Goal: Information Seeking & Learning: Check status

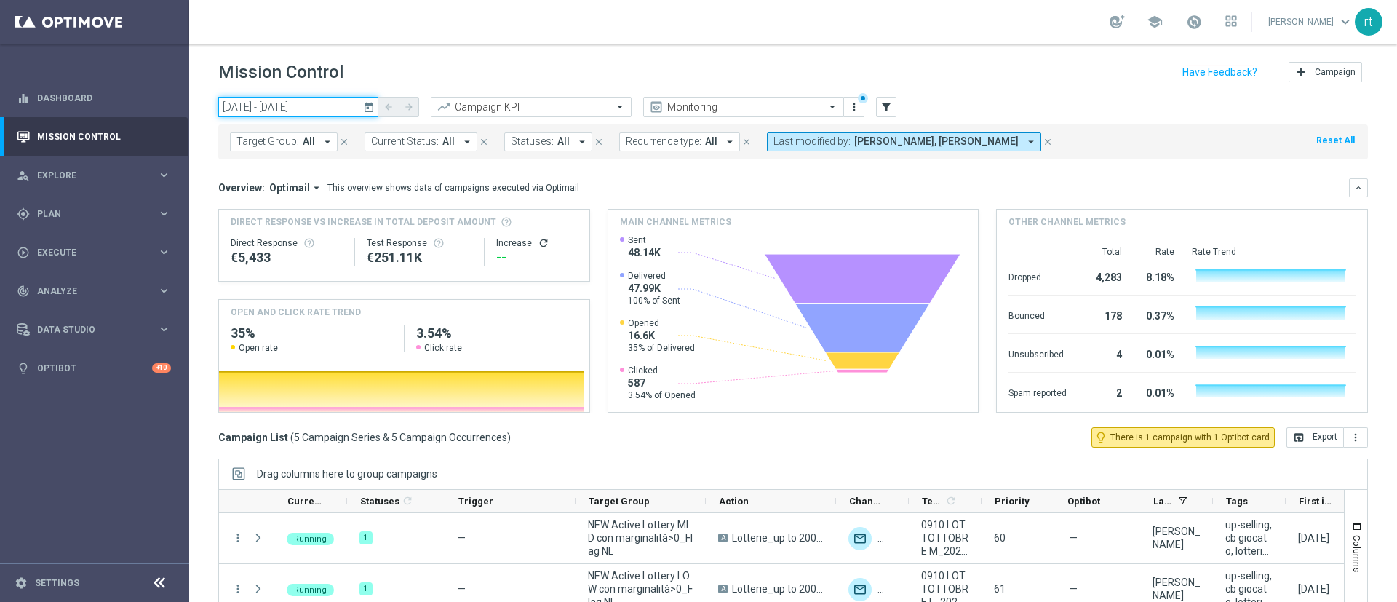
click at [310, 102] on input "[DATE] - [DATE]" at bounding box center [298, 107] width 160 height 20
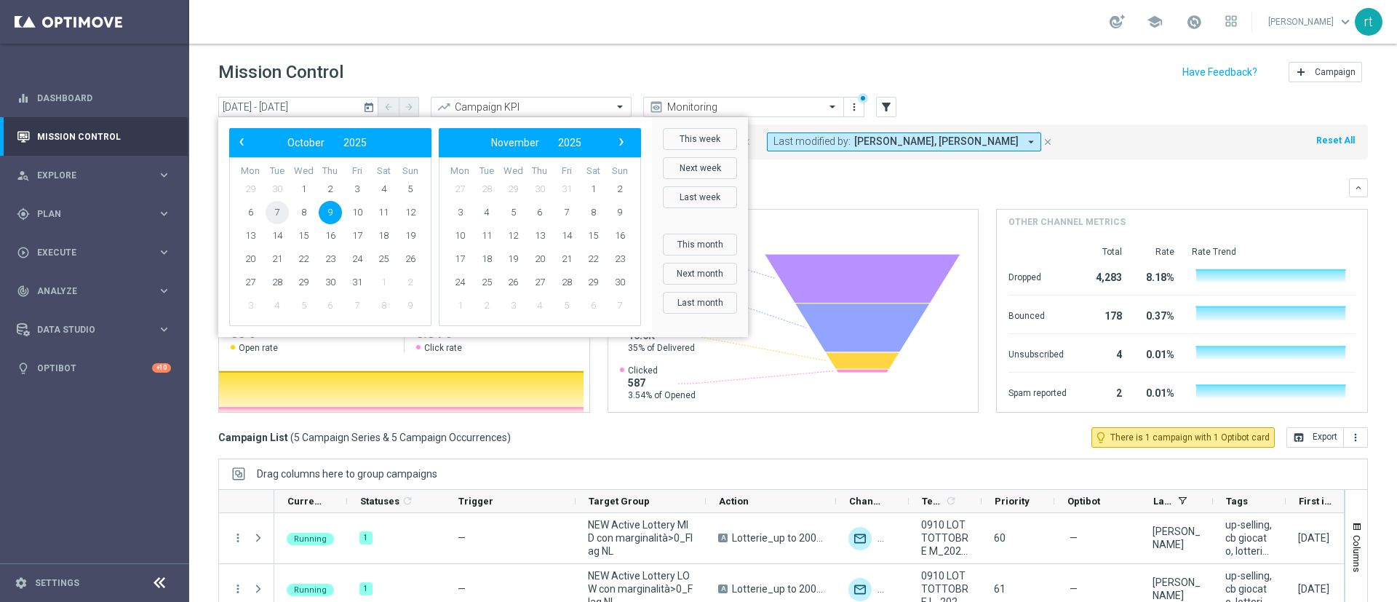
click at [279, 223] on span "7" at bounding box center [277, 212] width 23 height 23
type input "[DATE] - [DATE]"
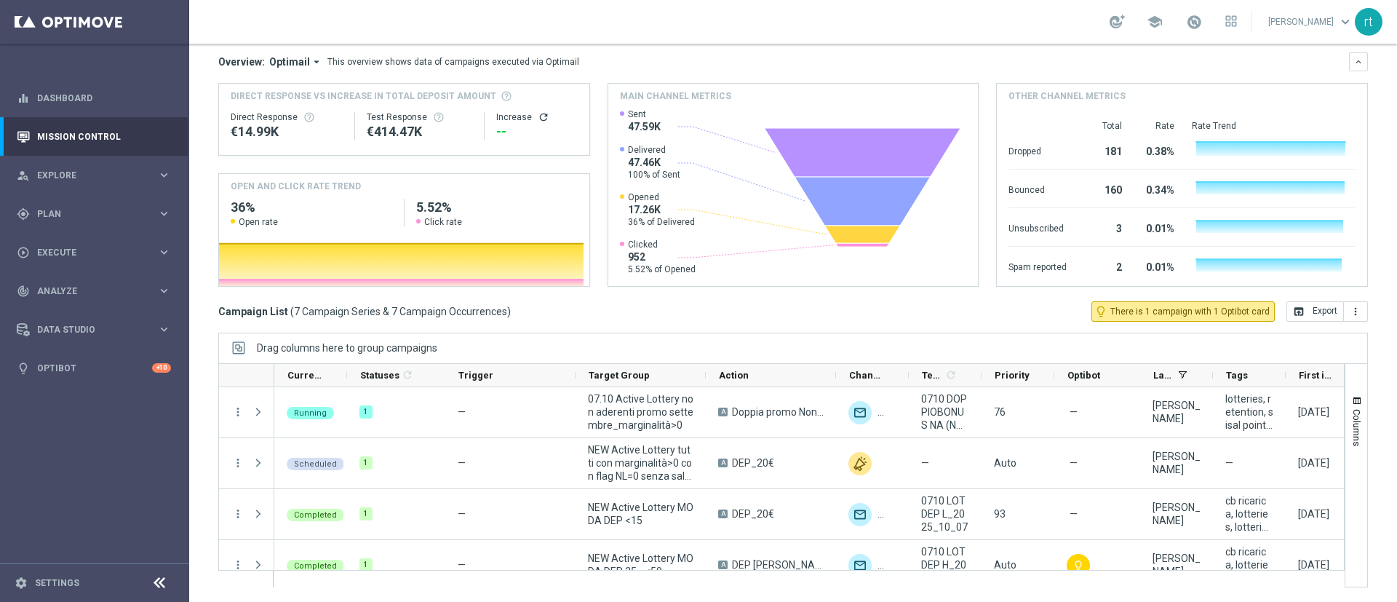
scroll to position [174, 0]
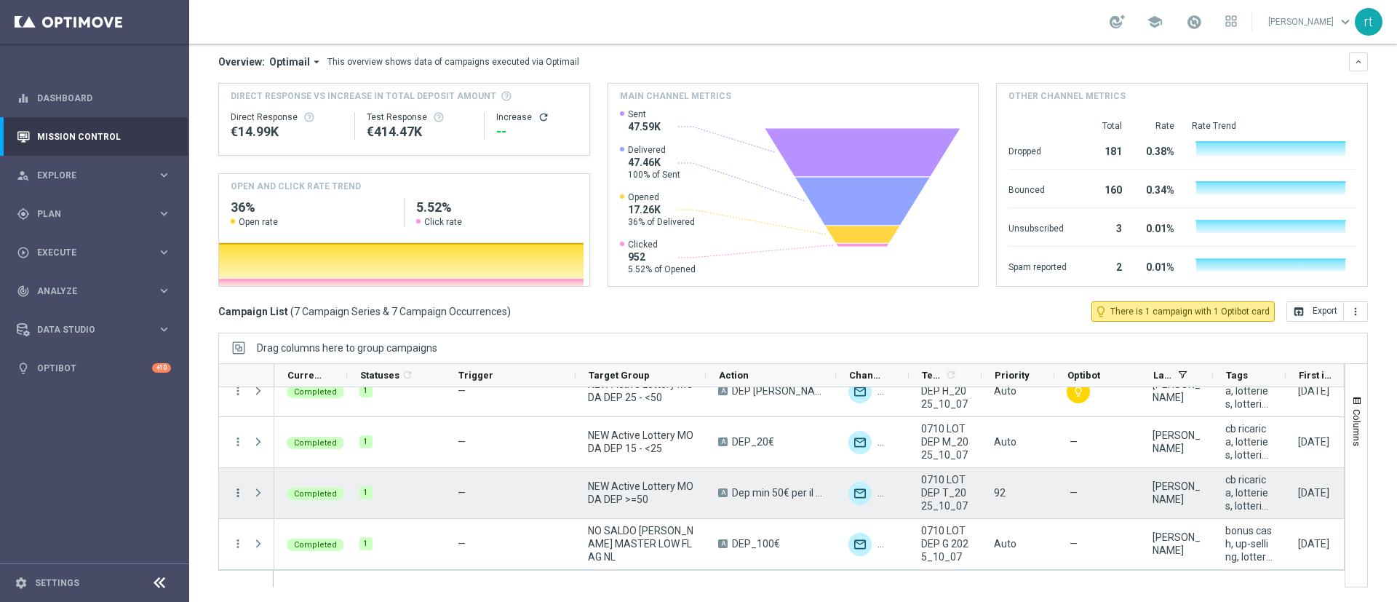
click at [237, 494] on icon "more_vert" at bounding box center [237, 492] width 13 height 13
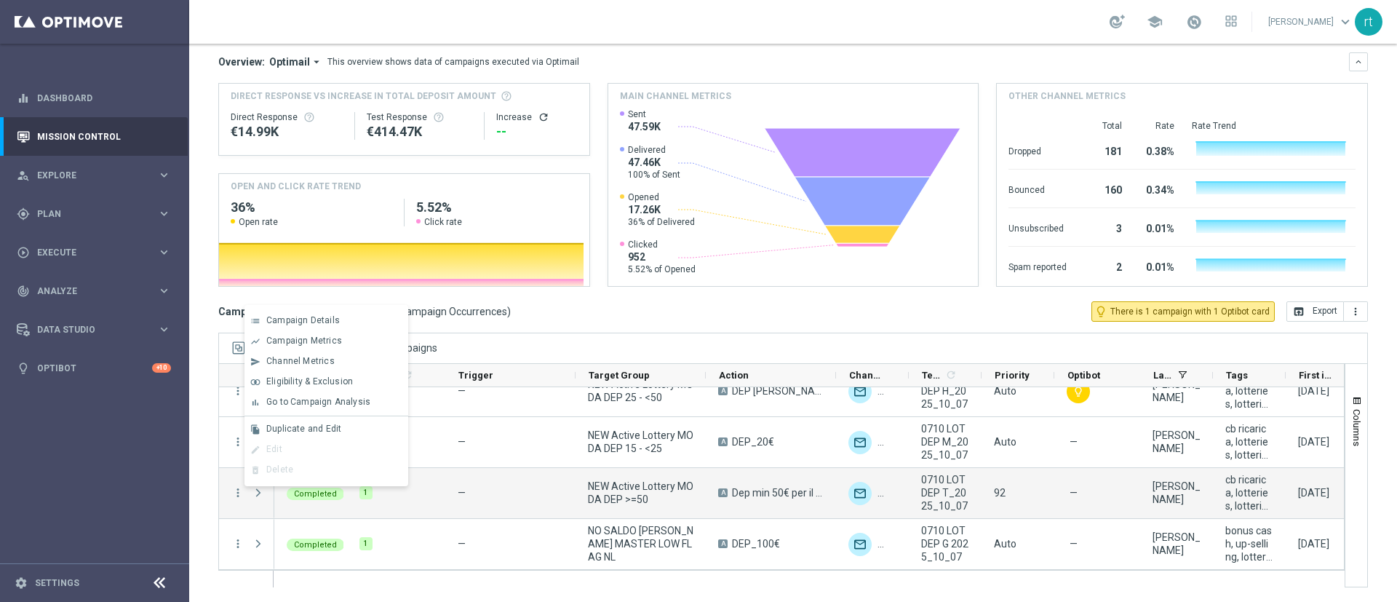
click at [199, 493] on div "Mission Control add Campaign [DATE] [DATE] - [DATE] arrow_back arrow_forward Ca…" at bounding box center [793, 323] width 1208 height 558
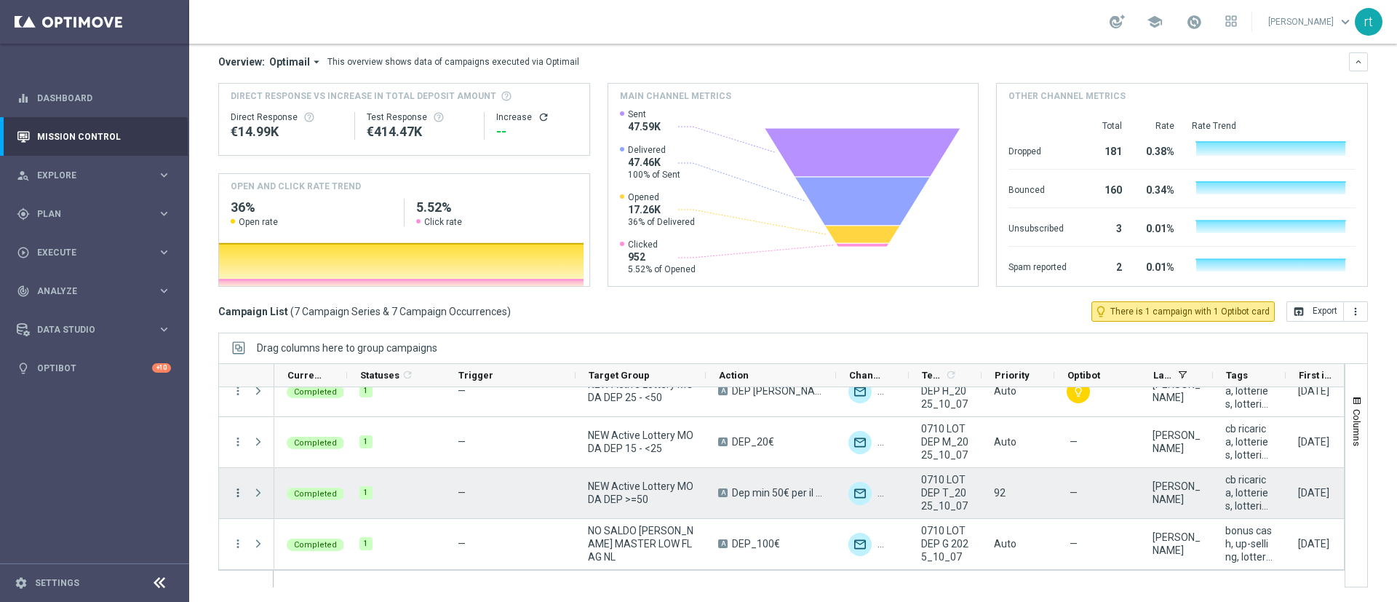
click at [240, 496] on icon "more_vert" at bounding box center [237, 492] width 13 height 13
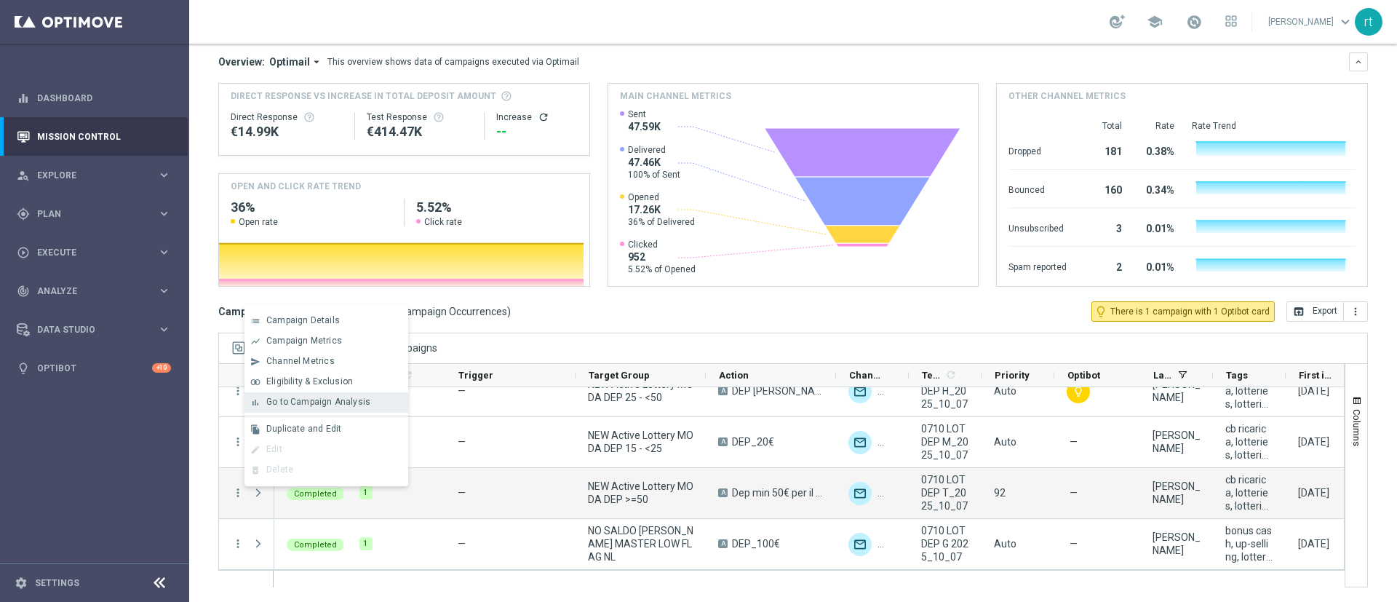
click at [368, 406] on div "Go to Campaign Analysis" at bounding box center [333, 402] width 135 height 10
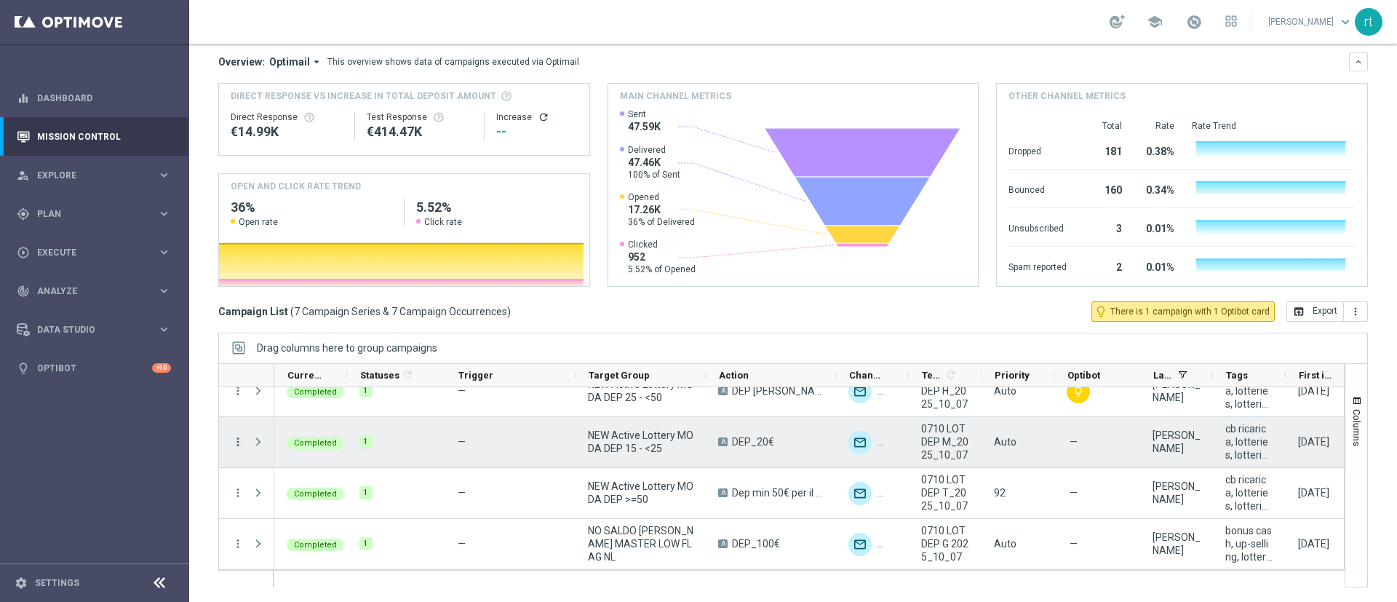
click at [240, 445] on icon "more_vert" at bounding box center [237, 441] width 13 height 13
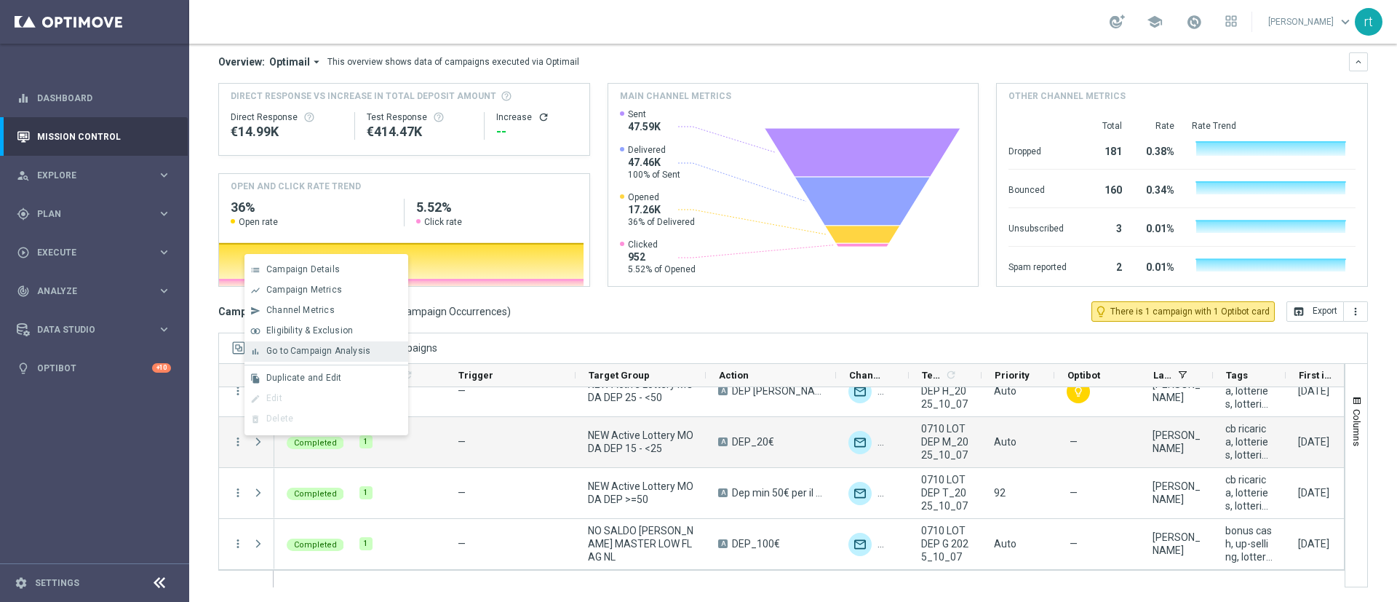
click at [361, 356] on div "Go to Campaign Analysis" at bounding box center [333, 351] width 135 height 10
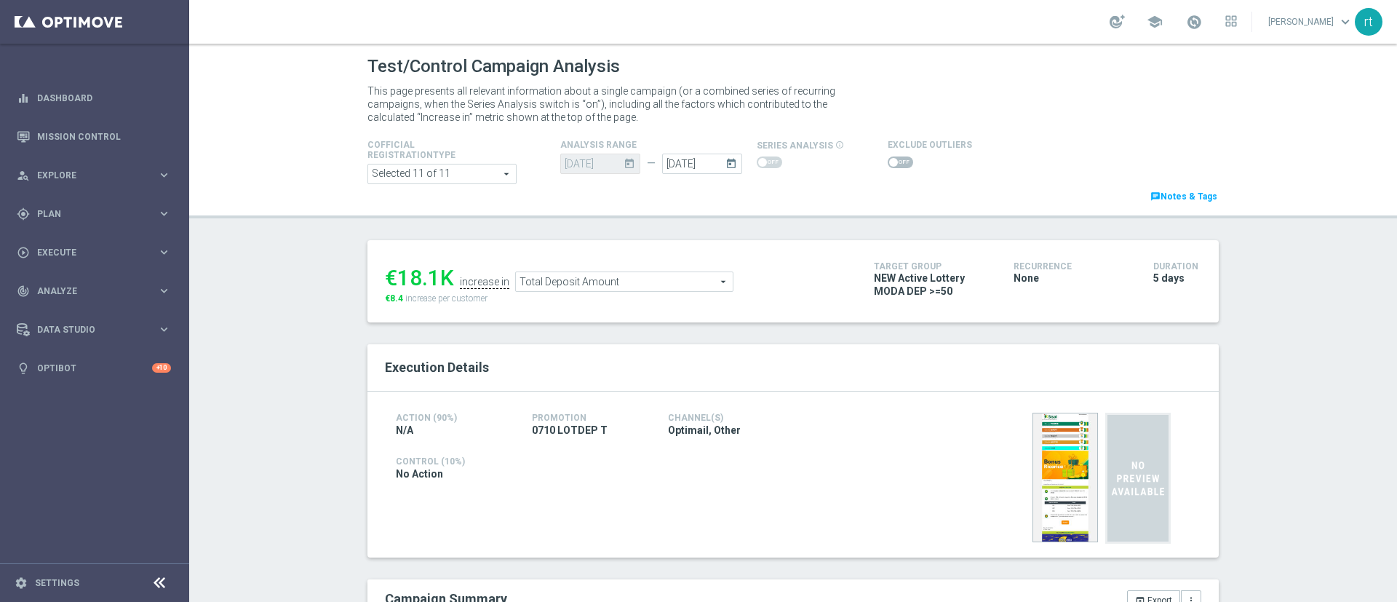
click at [726, 159] on icon "today" at bounding box center [734, 162] width 17 height 16
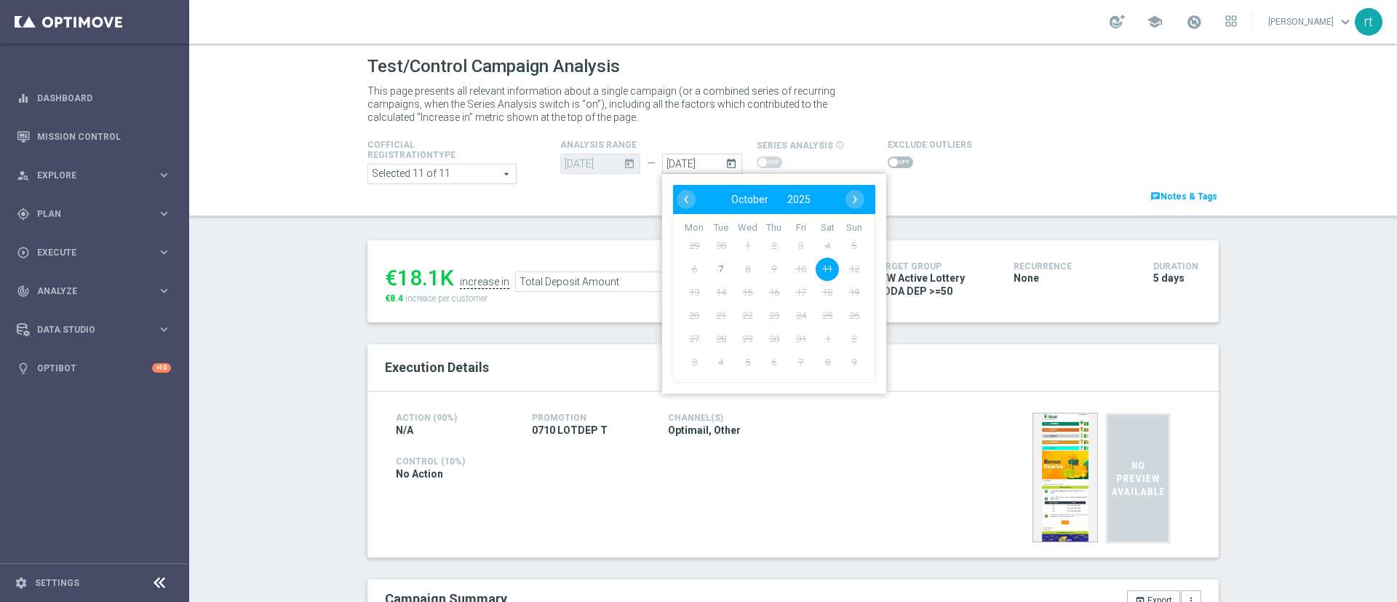
click at [546, 243] on div "€18.1K increase in Total Deposit Amount Total Deposit Amount arrow_drop_down se…" at bounding box center [794, 281] width 852 height 82
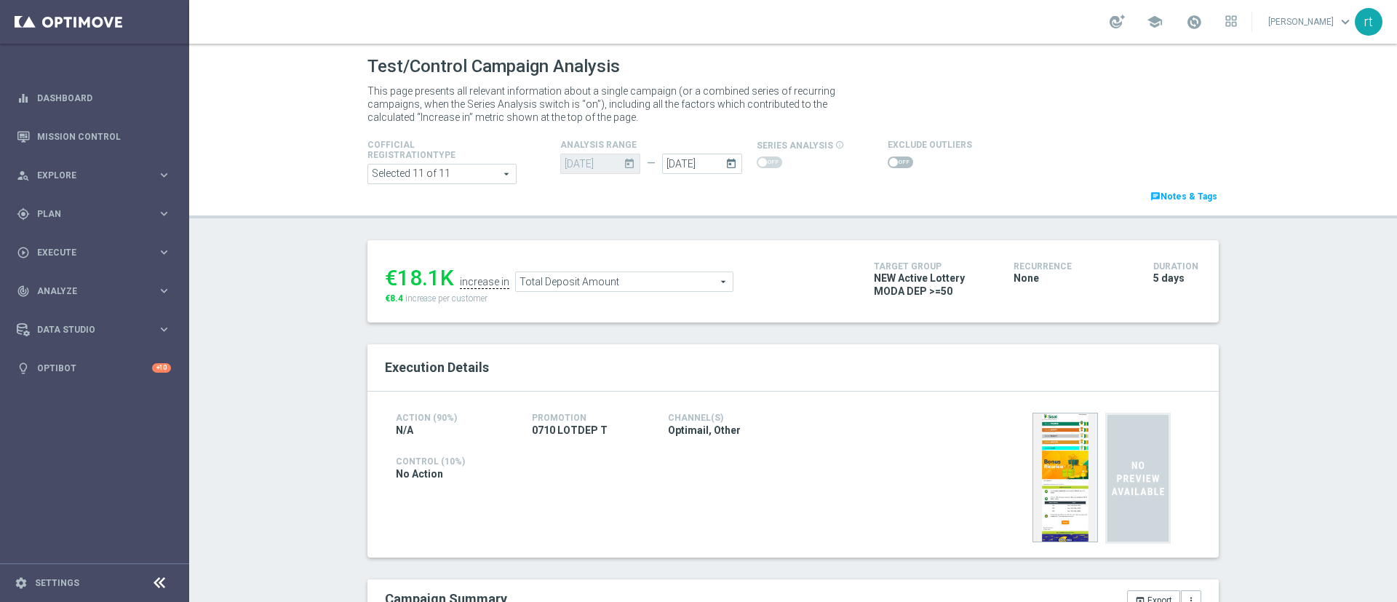
click at [759, 164] on span at bounding box center [769, 162] width 25 height 12
click at [459, 174] on span at bounding box center [442, 173] width 148 height 19
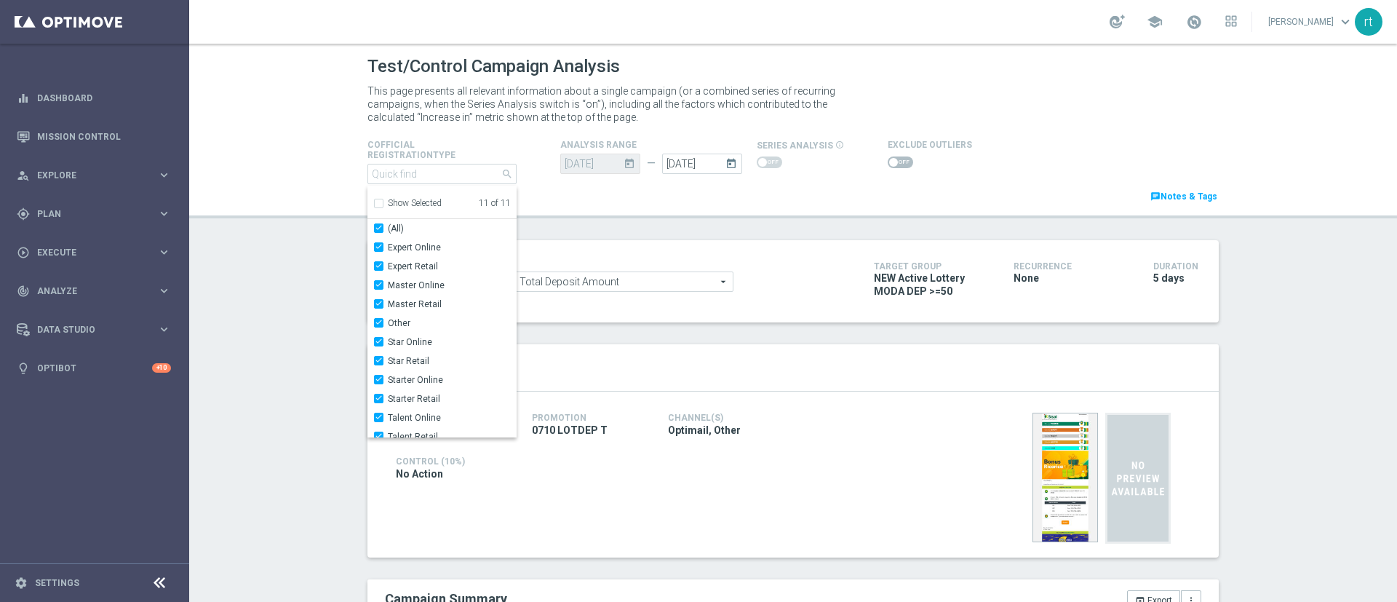
click at [304, 237] on div "Test/Control Campaign Analysis This page presents all relevant information abou…" at bounding box center [793, 323] width 1208 height 558
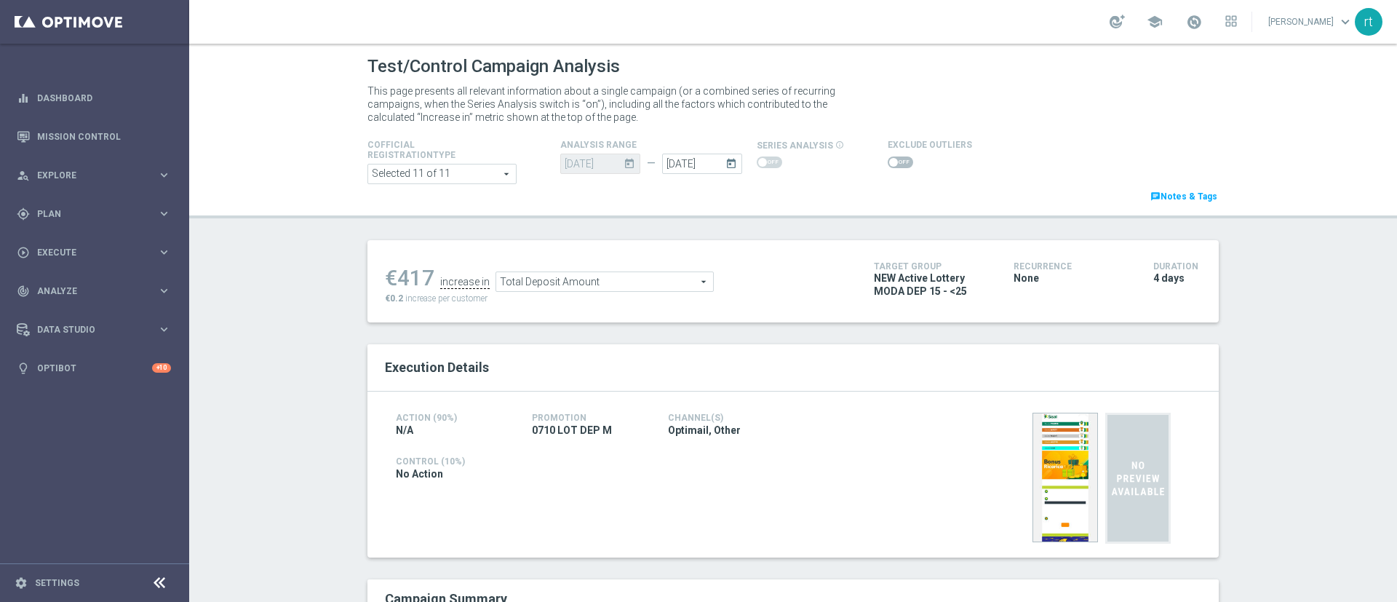
click at [521, 23] on div "school roberto tucci keyboard_arrow_down rt" at bounding box center [793, 22] width 1208 height 44
click at [726, 162] on icon "today" at bounding box center [734, 162] width 17 height 16
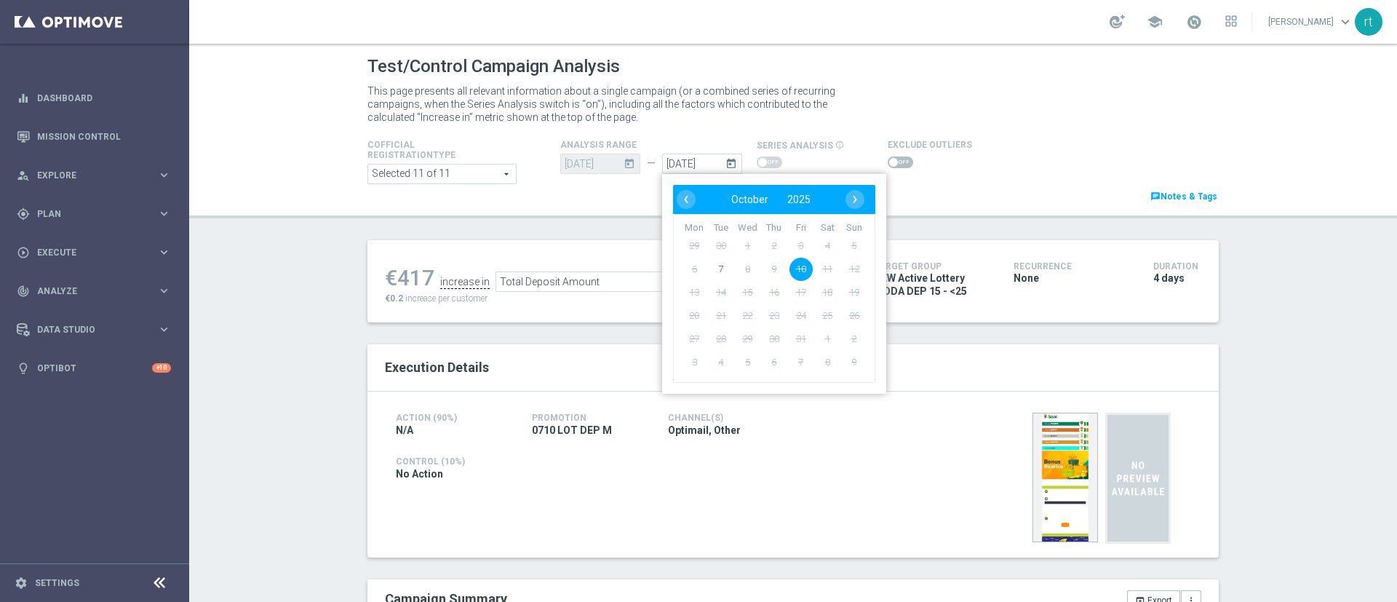
click at [601, 235] on div "Test/Control Campaign Analysis This page presents all relevant information abou…" at bounding box center [793, 323] width 1208 height 558
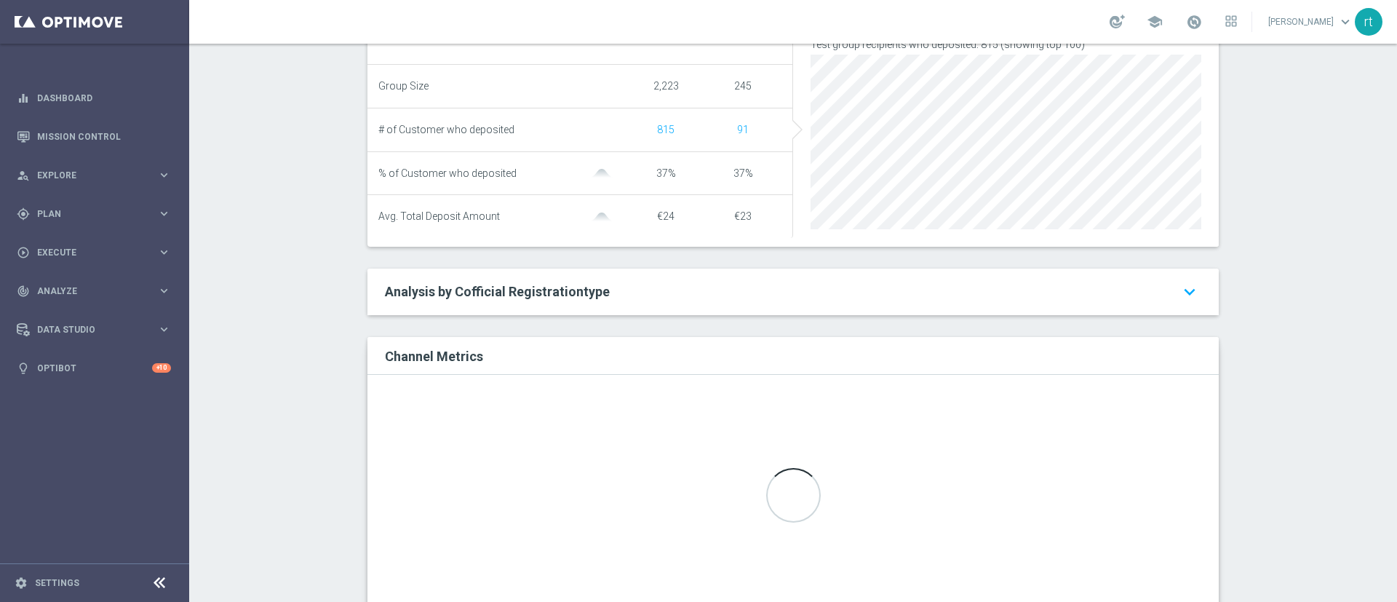
scroll to position [609, 0]
